Goal: Find specific page/section: Find specific page/section

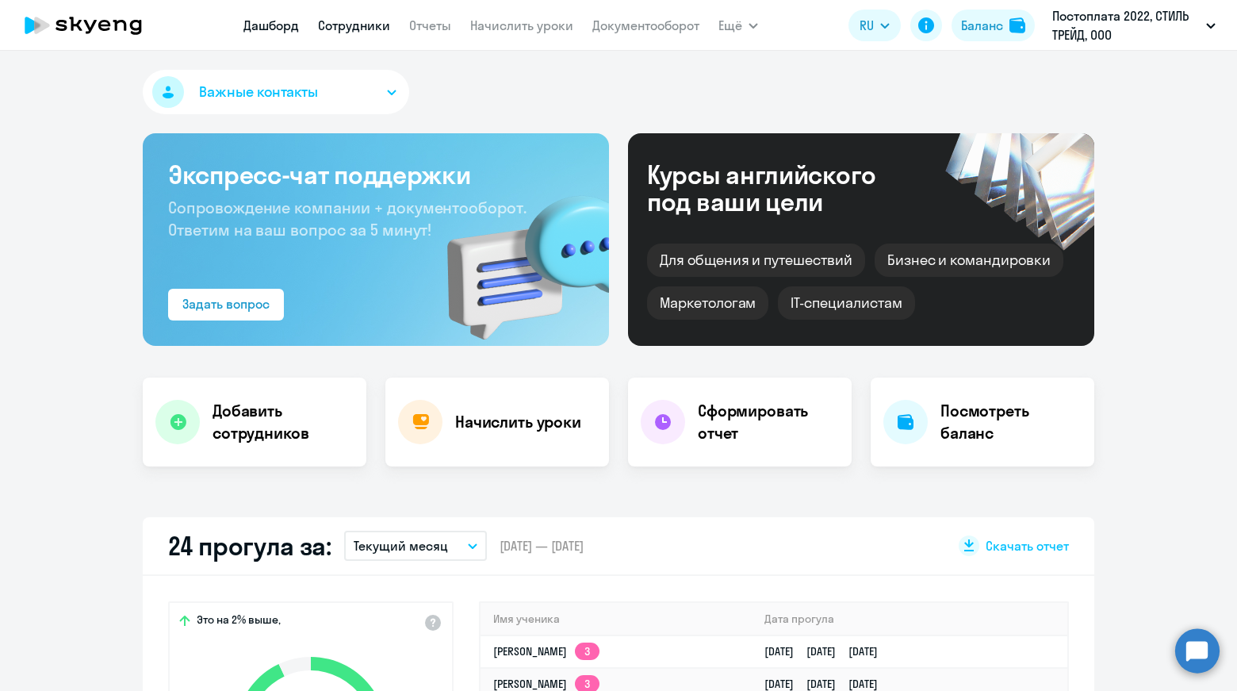
click at [358, 21] on link "Сотрудники" at bounding box center [354, 25] width 72 height 16
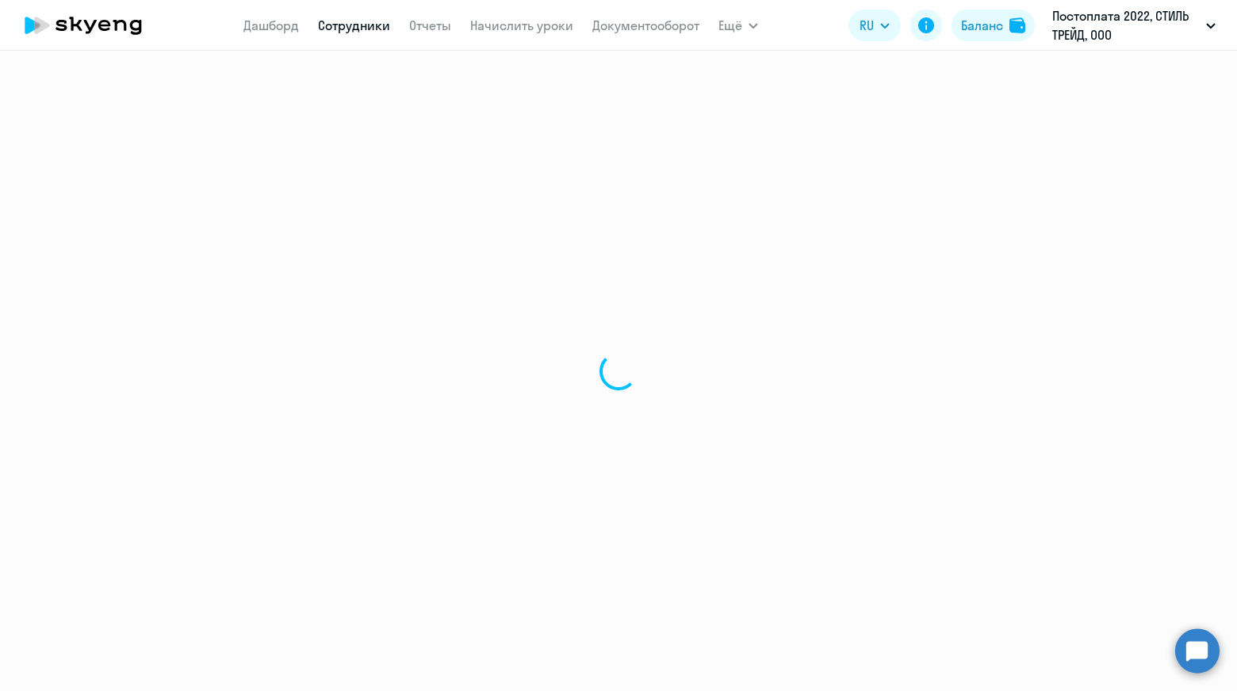
select select "30"
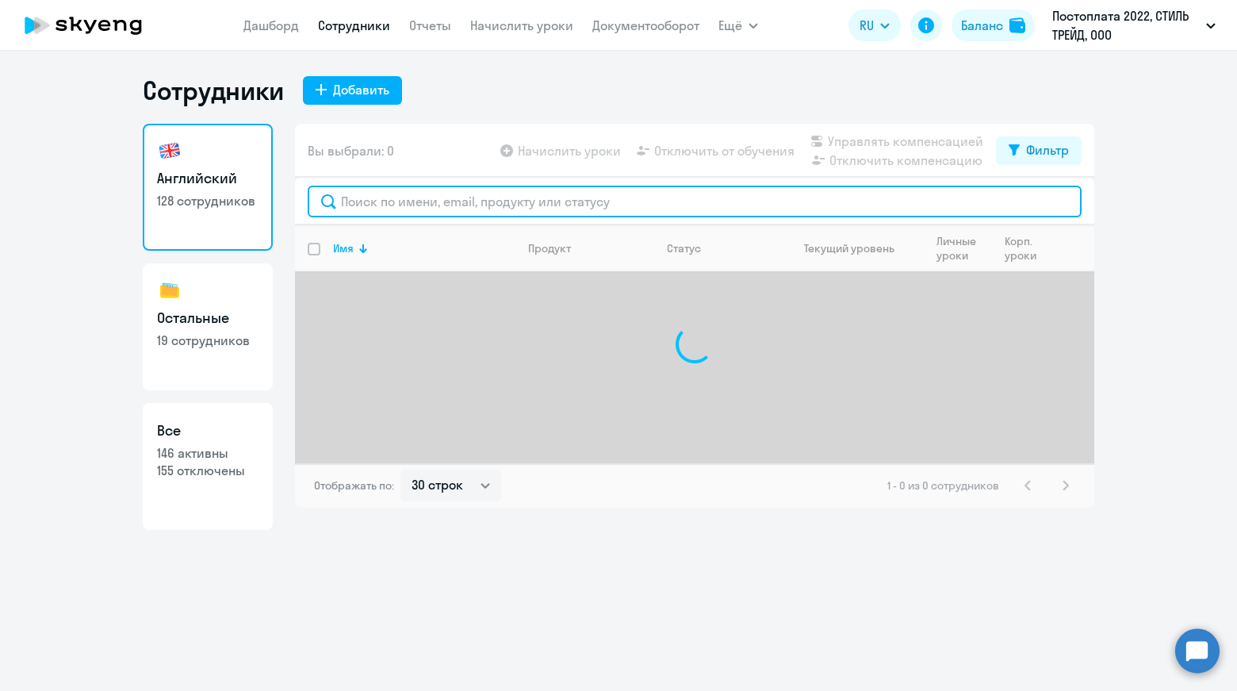
click at [420, 199] on input "text" at bounding box center [695, 202] width 774 height 32
type input "[PERSON_NAME]"
